Goal: Information Seeking & Learning: Find specific fact

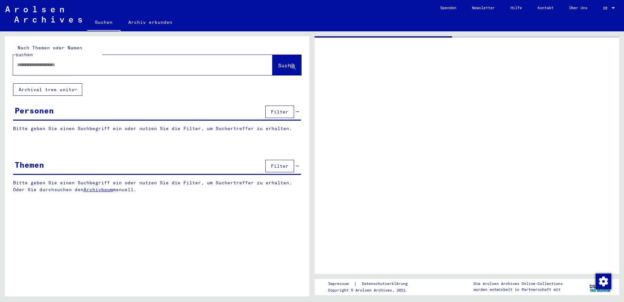
type input "********"
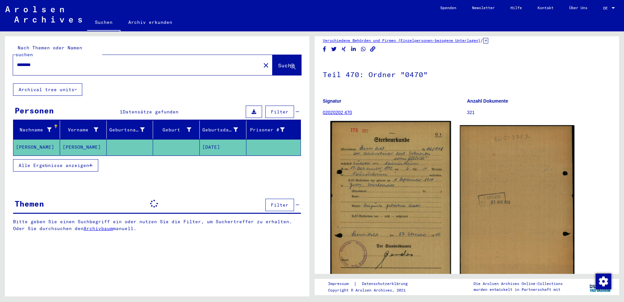
scroll to position [33, 0]
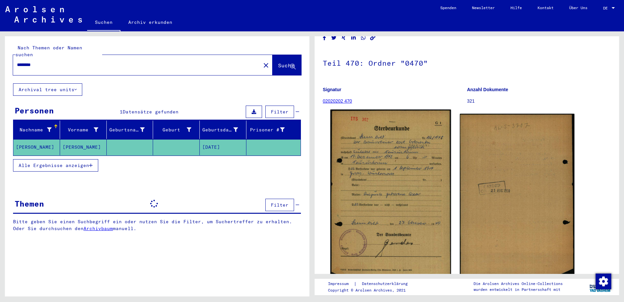
click at [401, 150] on img at bounding box center [390, 195] width 121 height 172
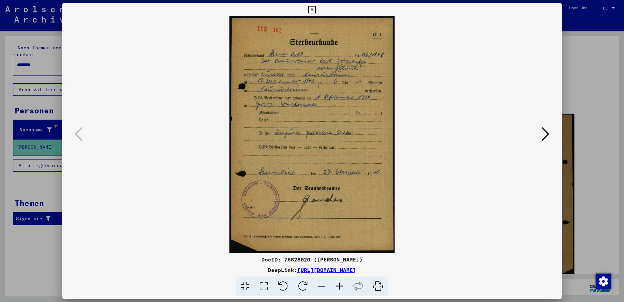
click at [340, 286] on icon at bounding box center [340, 286] width 18 height 20
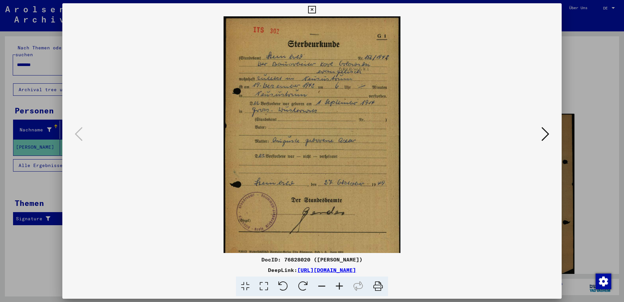
click at [340, 286] on icon at bounding box center [340, 286] width 18 height 20
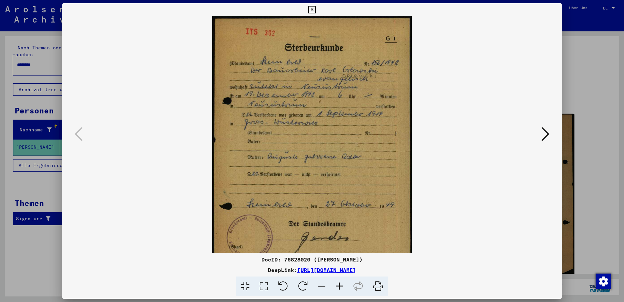
click at [340, 286] on icon at bounding box center [340, 286] width 18 height 20
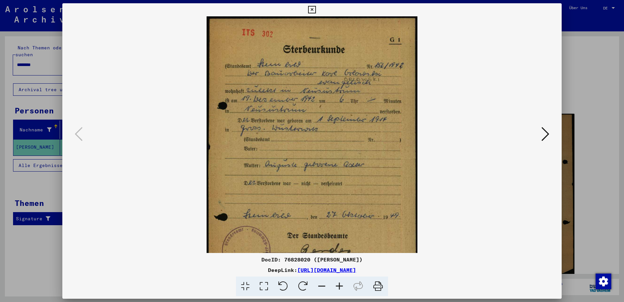
click at [340, 286] on icon at bounding box center [340, 286] width 18 height 20
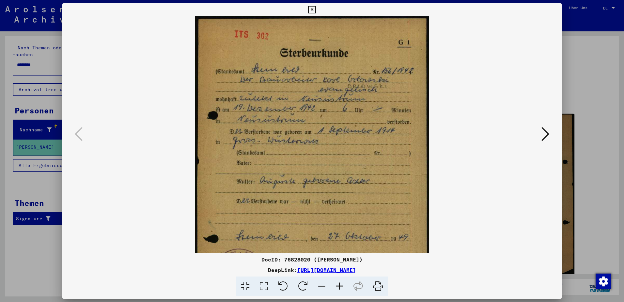
click at [340, 286] on icon at bounding box center [340, 286] width 18 height 20
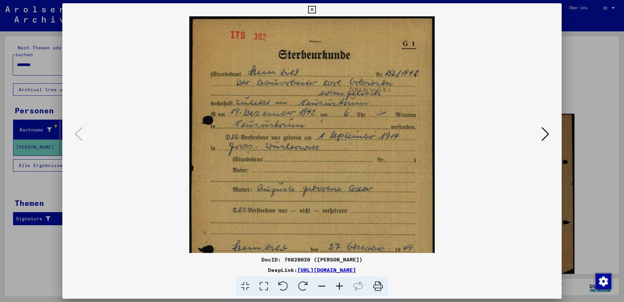
click at [340, 286] on icon at bounding box center [340, 286] width 18 height 20
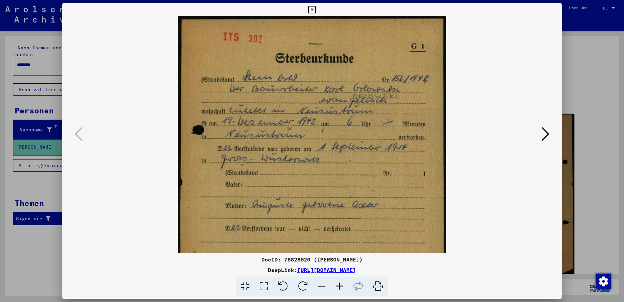
click at [340, 286] on icon at bounding box center [340, 286] width 18 height 20
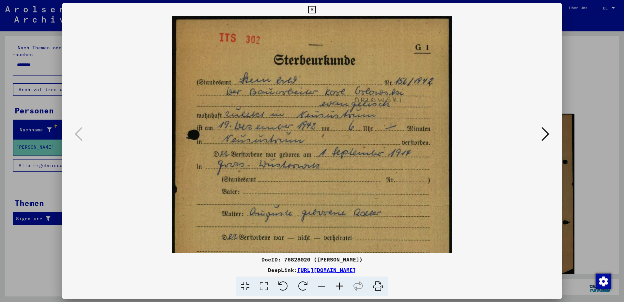
click at [340, 286] on icon at bounding box center [340, 286] width 18 height 20
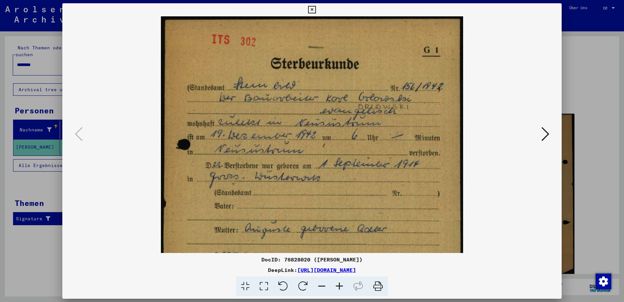
click at [340, 286] on icon at bounding box center [340, 286] width 18 height 20
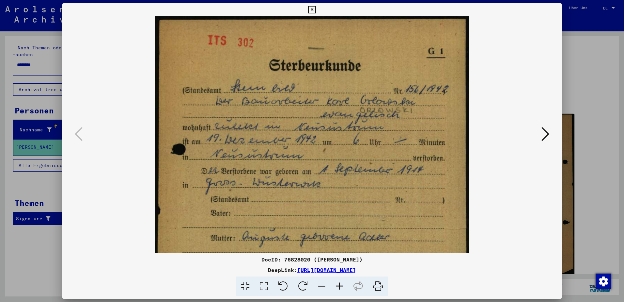
click at [340, 286] on icon at bounding box center [340, 286] width 18 height 20
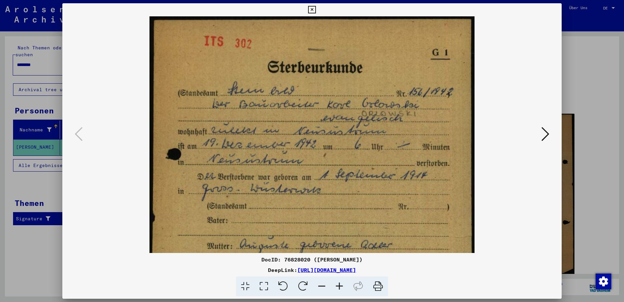
click at [340, 286] on icon at bounding box center [340, 286] width 18 height 20
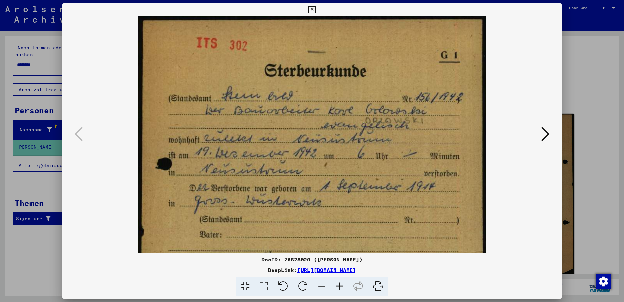
click at [340, 286] on icon at bounding box center [340, 286] width 18 height 20
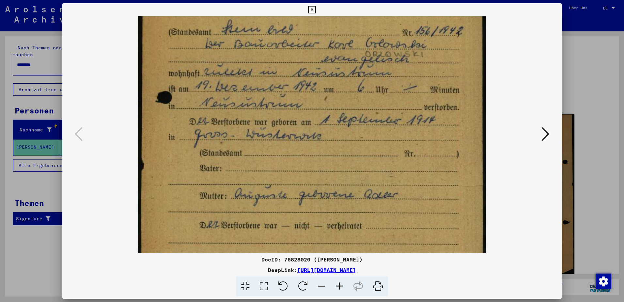
drag, startPoint x: 384, startPoint y: 176, endPoint x: 382, endPoint y: 129, distance: 47.7
click at [382, 116] on img at bounding box center [312, 199] width 348 height 498
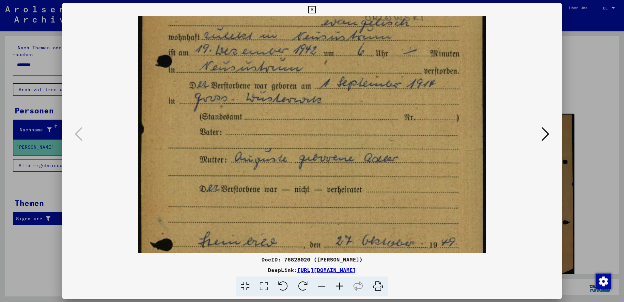
drag, startPoint x: 382, startPoint y: 163, endPoint x: 384, endPoint y: 137, distance: 26.5
click at [384, 137] on img at bounding box center [312, 163] width 348 height 498
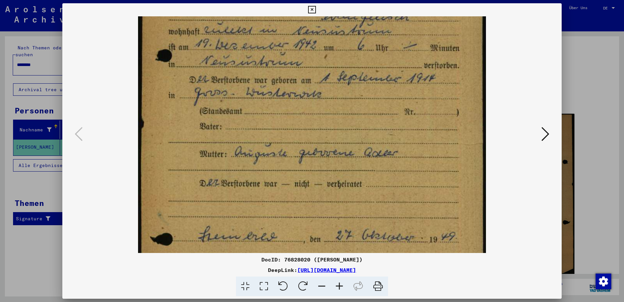
click at [340, 287] on icon at bounding box center [340, 286] width 18 height 20
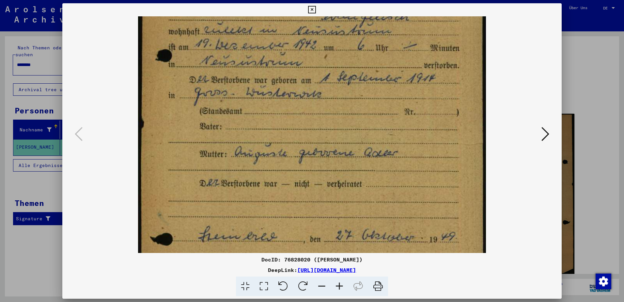
click at [340, 287] on icon at bounding box center [340, 286] width 18 height 20
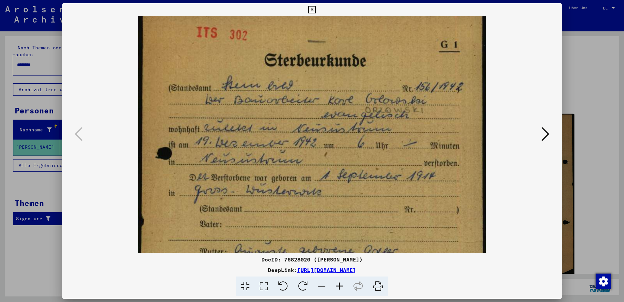
scroll to position [0, 0]
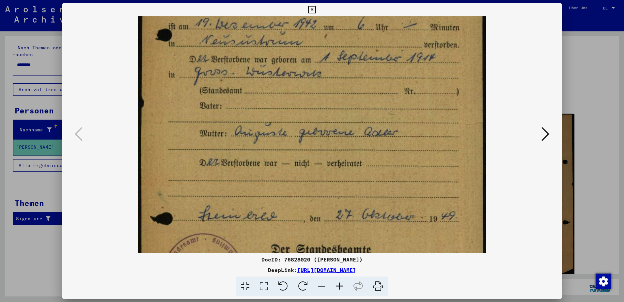
drag, startPoint x: 320, startPoint y: 67, endPoint x: 323, endPoint y: 62, distance: 5.2
click at [323, 62] on img at bounding box center [312, 137] width 348 height 498
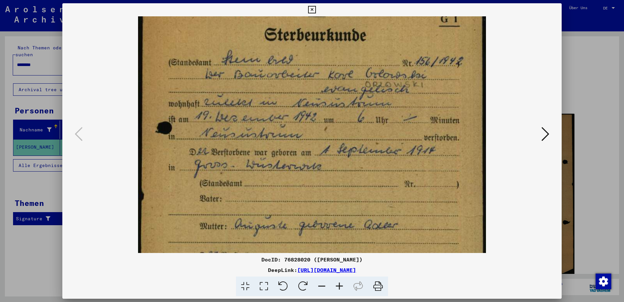
scroll to position [31, 0]
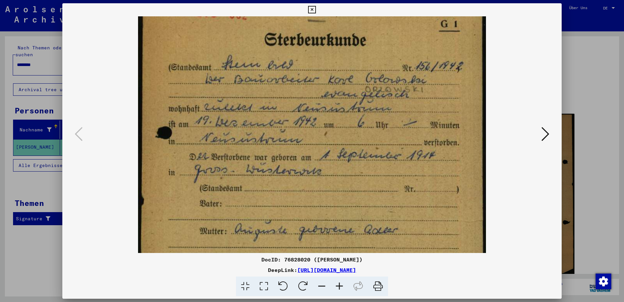
drag, startPoint x: 289, startPoint y: 60, endPoint x: 297, endPoint y: 159, distance: 99.0
click at [297, 159] on img at bounding box center [312, 234] width 348 height 498
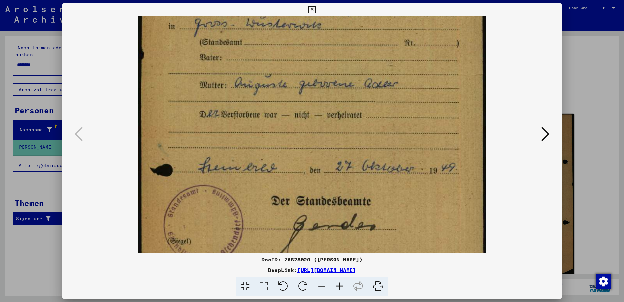
drag, startPoint x: 298, startPoint y: 119, endPoint x: 328, endPoint y: -17, distance: 139.2
click at [328, 0] on html "Suchen Archiv erkunden Spenden Newsletter Hilfe Kontakt Über Uns Suchen Archiv …" at bounding box center [312, 151] width 624 height 302
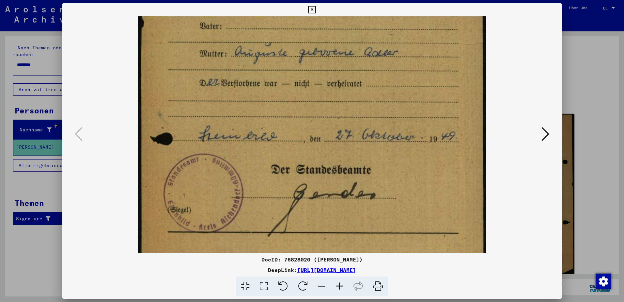
scroll to position [203, 0]
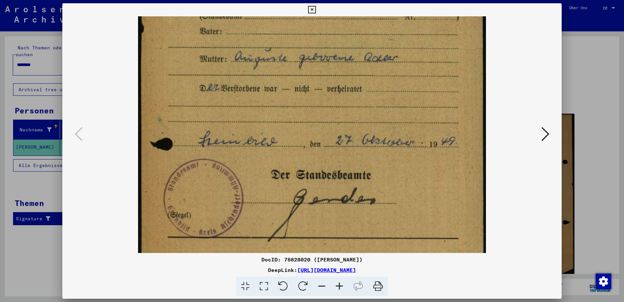
drag, startPoint x: 357, startPoint y: 82, endPoint x: 353, endPoint y: 57, distance: 24.9
click at [353, 57] on img at bounding box center [312, 62] width 348 height 498
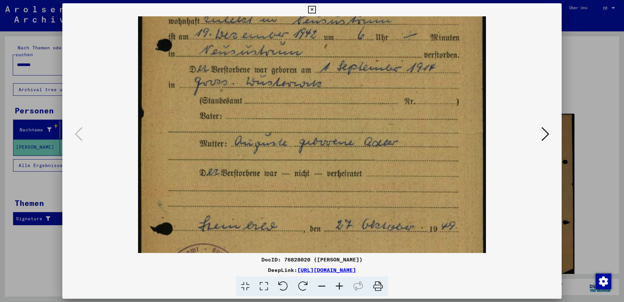
drag, startPoint x: 362, startPoint y: 70, endPoint x: 371, endPoint y: 195, distance: 124.7
click at [369, 199] on img at bounding box center [312, 147] width 348 height 498
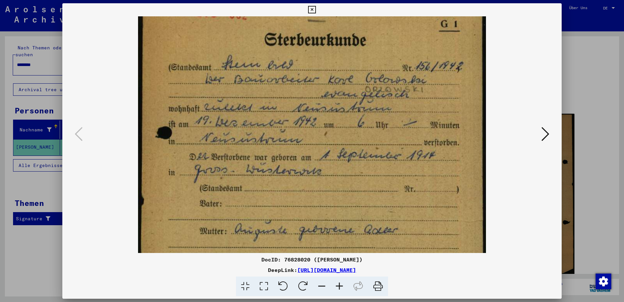
drag, startPoint x: 425, startPoint y: 47, endPoint x: 427, endPoint y: 82, distance: 34.4
click at [427, 82] on img at bounding box center [312, 234] width 348 height 498
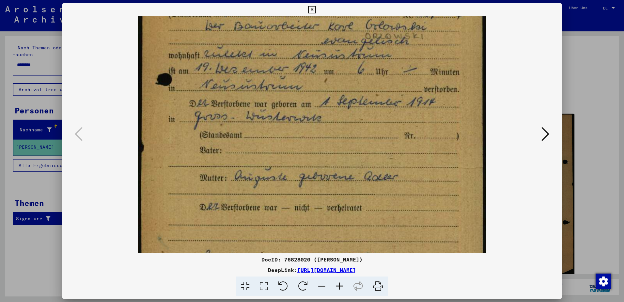
scroll to position [106, 0]
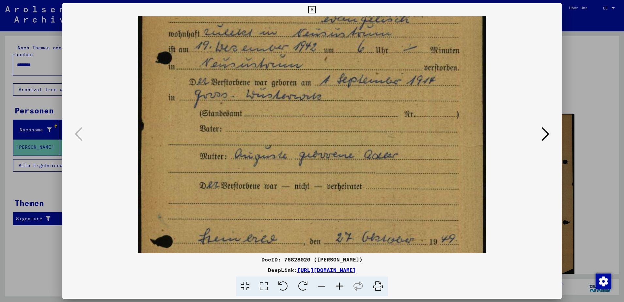
drag, startPoint x: 391, startPoint y: 121, endPoint x: 384, endPoint y: 93, distance: 28.8
click at [385, 76] on img at bounding box center [312, 160] width 348 height 498
click at [309, 12] on icon at bounding box center [312, 10] width 8 height 8
